Goal: Task Accomplishment & Management: Use online tool/utility

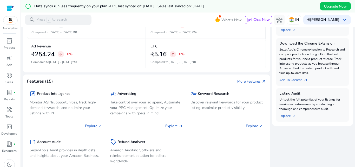
scroll to position [208, 0]
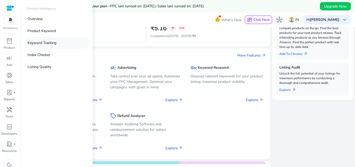
click at [55, 44] on p "Keyword Tracking" at bounding box center [42, 42] width 29 height 5
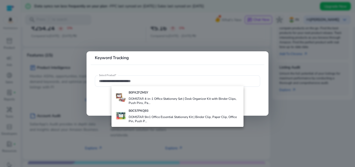
click at [8, 41] on div at bounding box center [177, 83] width 355 height 167
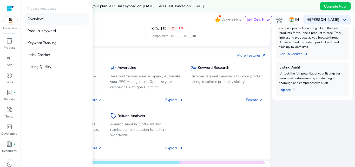
click at [36, 18] on p "Overview" at bounding box center [35, 18] width 15 height 5
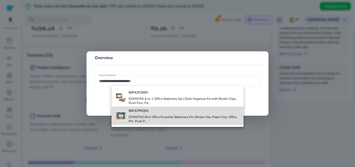
click at [173, 117] on h4 "DOMSTAR 9in1 Office Essential Stationery Kit | Binder Clip, Paper Clip, Office …" at bounding box center [184, 119] width 111 height 8
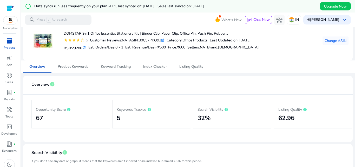
scroll to position [12, 0]
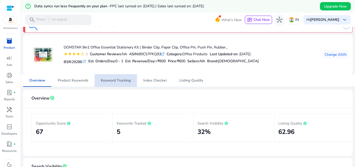
click at [119, 83] on span "Keyword Tracking" at bounding box center [116, 80] width 30 height 12
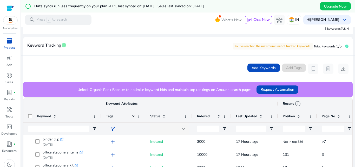
scroll to position [136, 0]
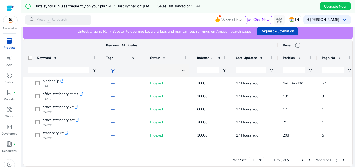
drag, startPoint x: 247, startPoint y: 156, endPoint x: 266, endPoint y: 158, distance: 19.3
click at [256, 157] on div "Page Size: 50 1 to 5 of 5 Page 1 of 1" at bounding box center [187, 160] width 329 height 12
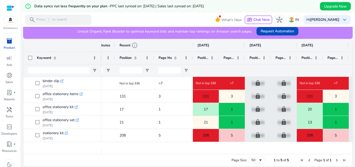
click at [266, 158] on div "Page Size: 50 1 to 5 of 5 Page 1 of 1" at bounding box center [187, 160] width 329 height 12
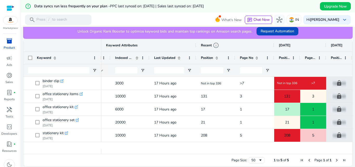
scroll to position [0, 76]
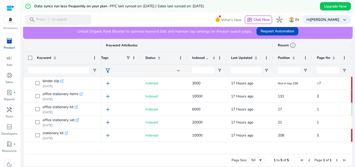
drag, startPoint x: 185, startPoint y: 151, endPoint x: 167, endPoint y: 154, distance: 18.9
click at [167, 154] on div "Drag here to set row groups Drag here to set column labels Keyword Recent info …" at bounding box center [188, 103] width 330 height 128
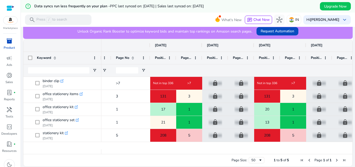
scroll to position [0, 207]
